Goal: Information Seeking & Learning: Understand process/instructions

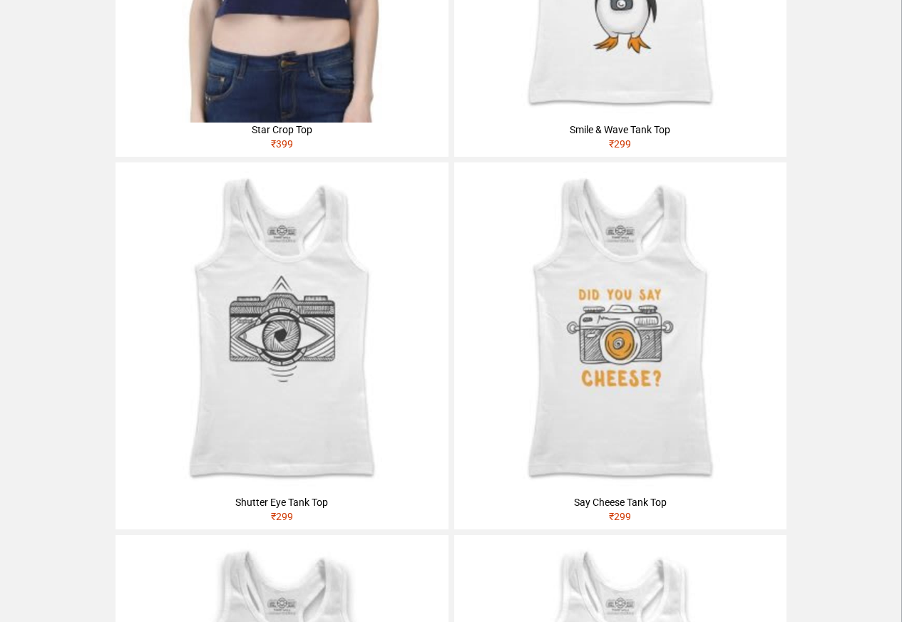
scroll to position [1198, 0]
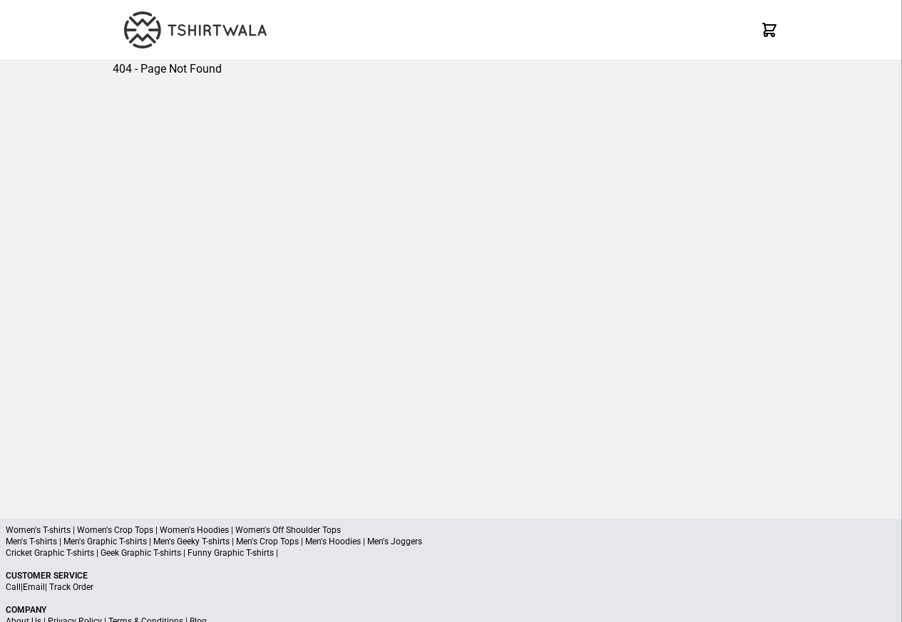
click at [155, 6] on div at bounding box center [451, 30] width 677 height 60
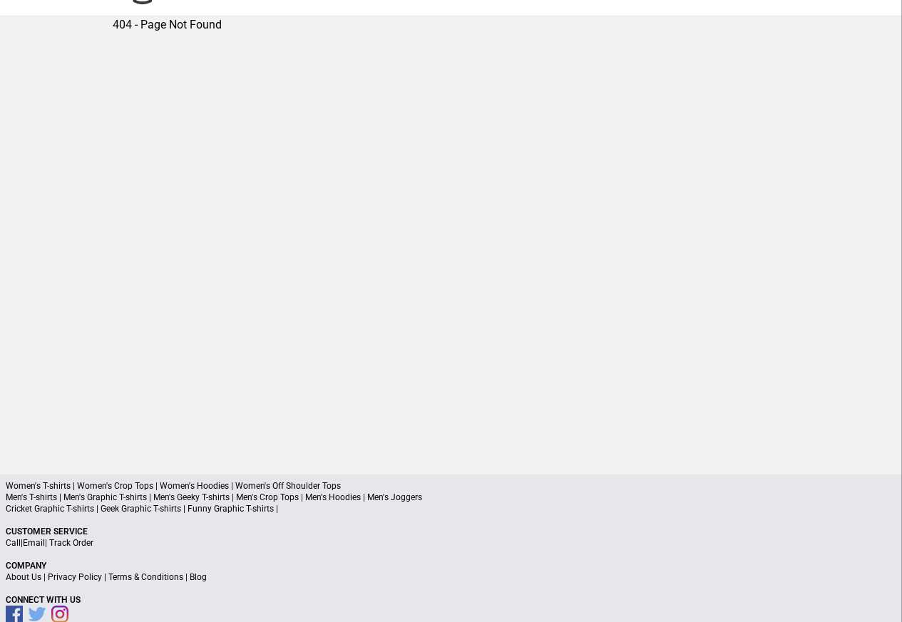
scroll to position [68, 0]
